Goal: Task Accomplishment & Management: Use online tool/utility

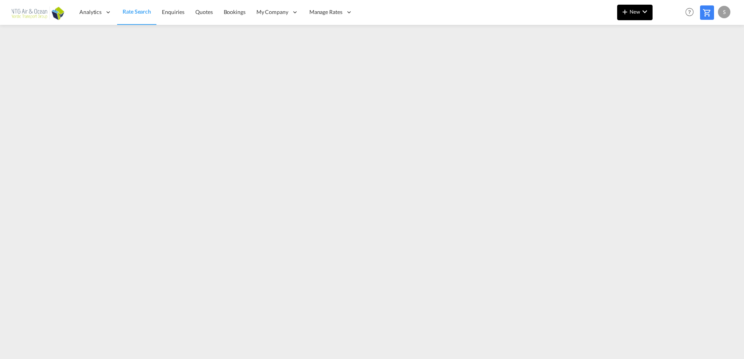
click at [624, 10] on md-icon "icon-plus 400-fg" at bounding box center [624, 11] width 9 height 9
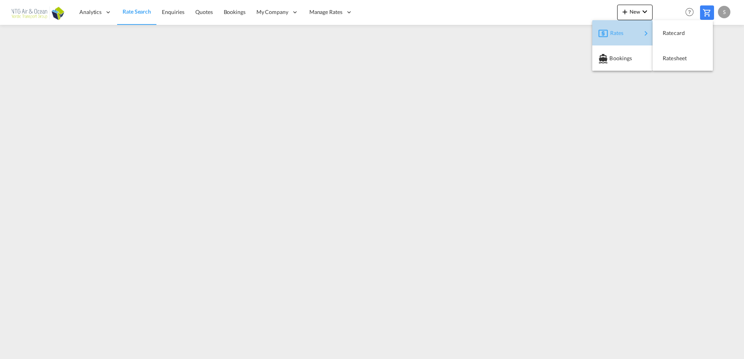
click at [633, 30] on div "Rates" at bounding box center [625, 32] width 31 height 19
click at [690, 63] on div "Ratesheet" at bounding box center [676, 58] width 29 height 19
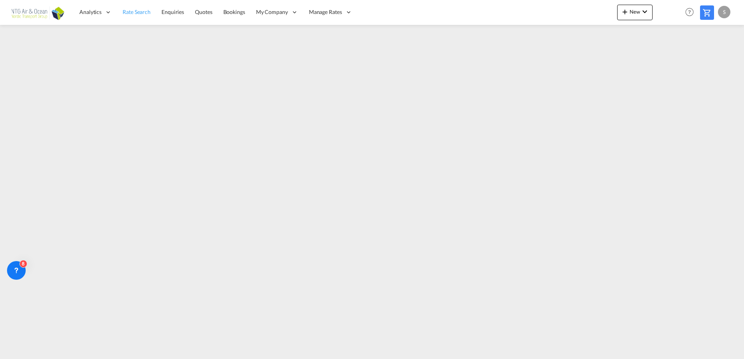
click at [145, 12] on span "Rate Search" at bounding box center [137, 12] width 28 height 7
